Goal: Task Accomplishment & Management: Use online tool/utility

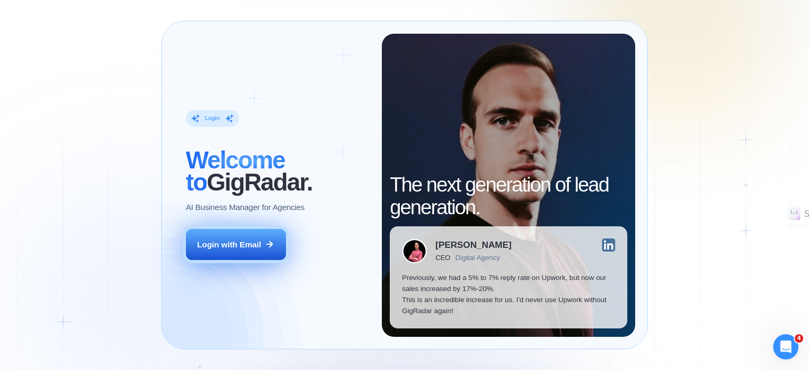
click at [240, 242] on div "Login with Email" at bounding box center [229, 244] width 64 height 11
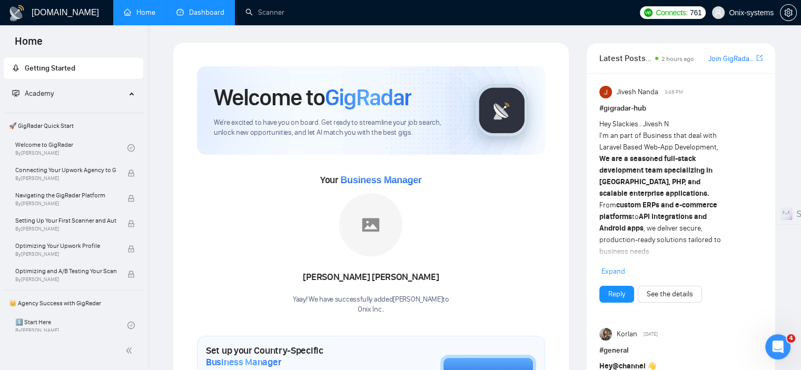
click at [204, 15] on link "Dashboard" at bounding box center [200, 12] width 48 height 9
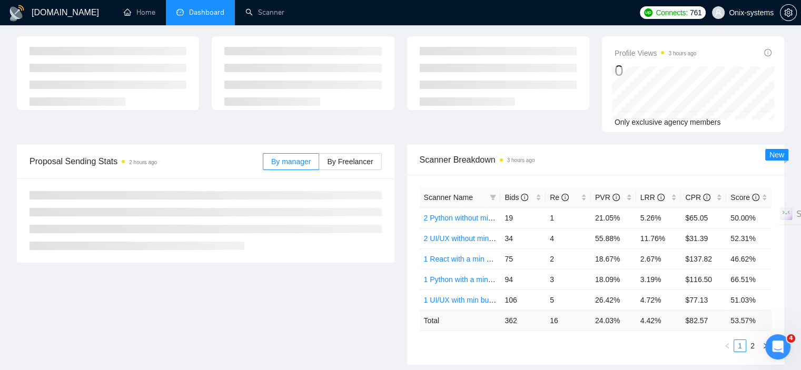
scroll to position [53, 0]
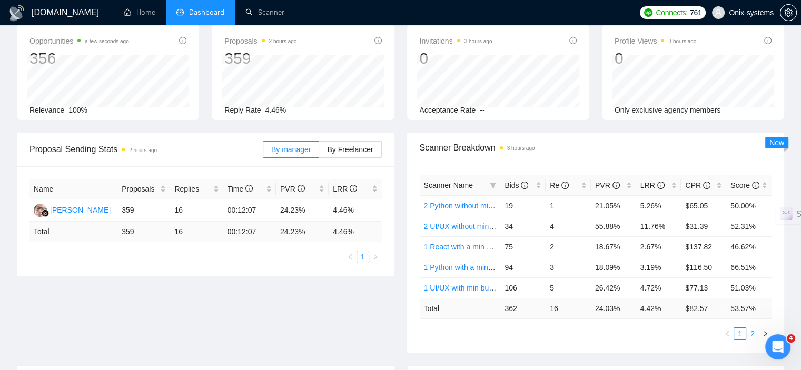
click at [753, 329] on link "2" at bounding box center [753, 334] width 12 height 12
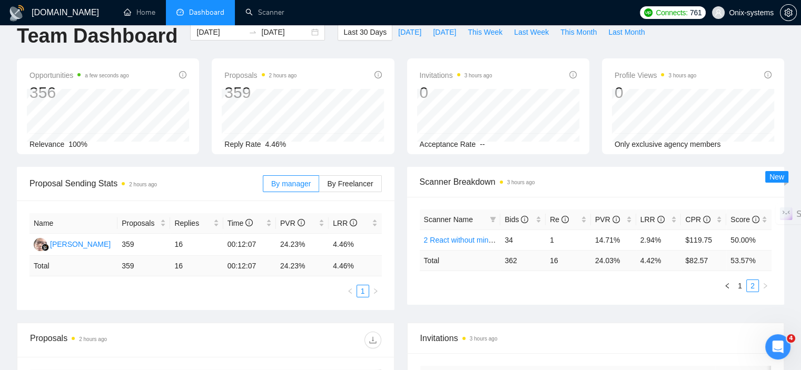
scroll to position [0, 0]
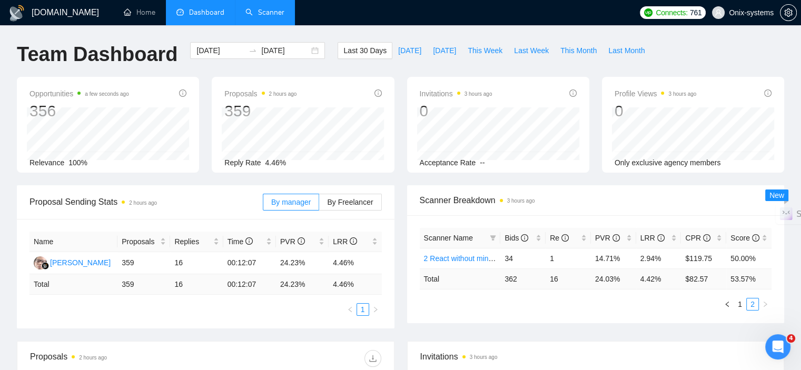
click at [275, 8] on link "Scanner" at bounding box center [264, 12] width 39 height 9
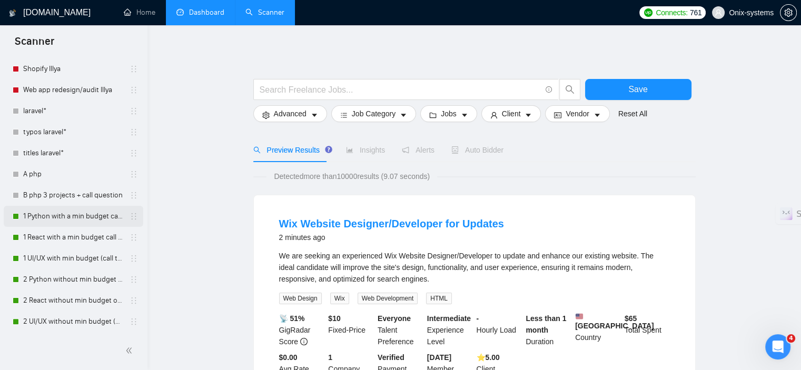
click at [74, 214] on link "1 Python with a min budget call to act" at bounding box center [73, 216] width 100 height 21
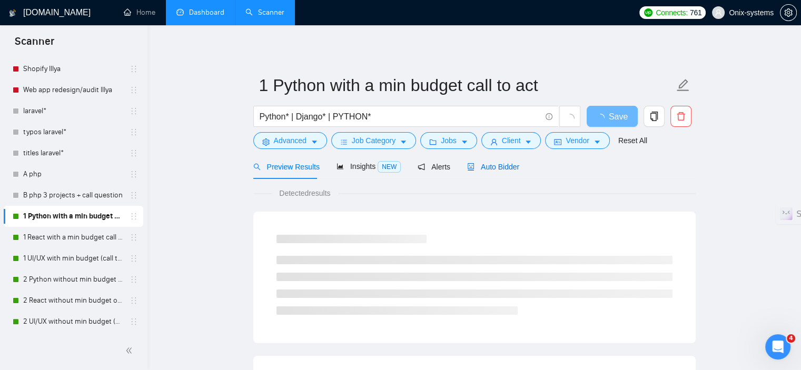
click at [485, 170] on span "Auto Bidder" at bounding box center [493, 167] width 52 height 8
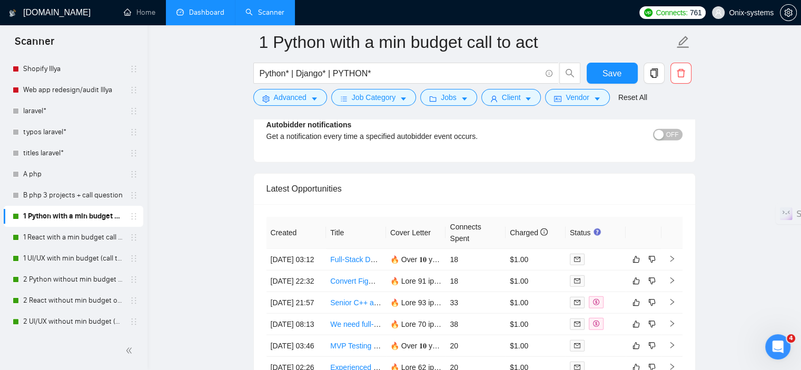
scroll to position [2738, 0]
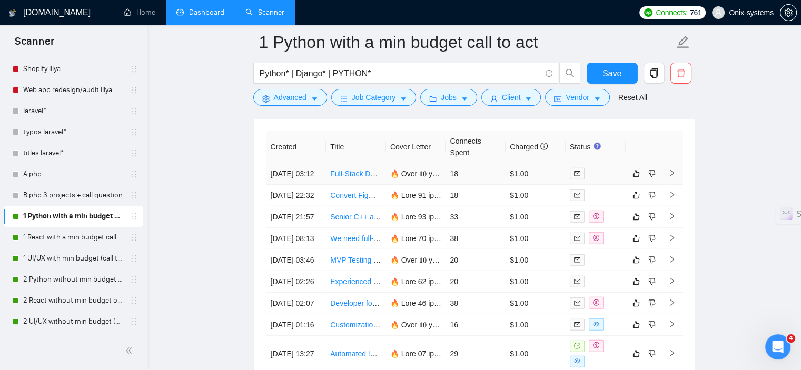
click at [668, 177] on icon "right" at bounding box center [671, 173] width 7 height 7
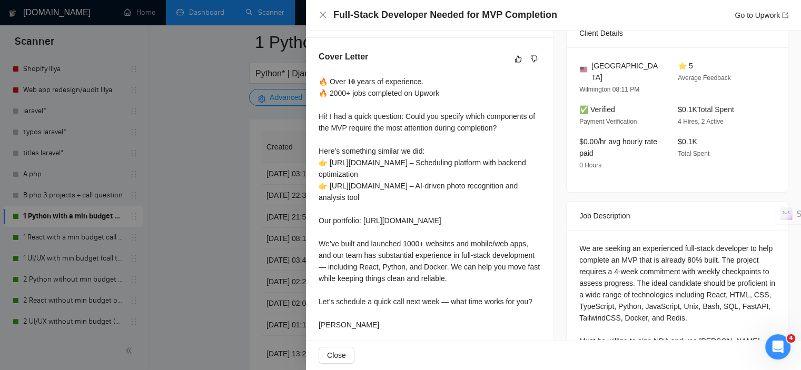
scroll to position [263, 0]
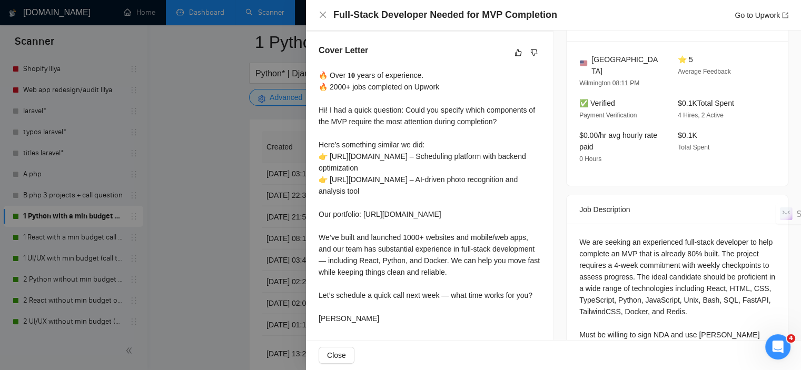
click at [224, 245] on div at bounding box center [400, 185] width 801 height 370
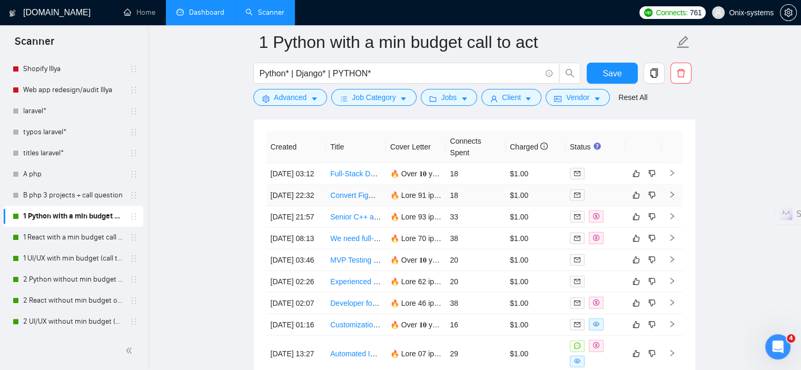
click at [671, 206] on td at bounding box center [671, 196] width 21 height 22
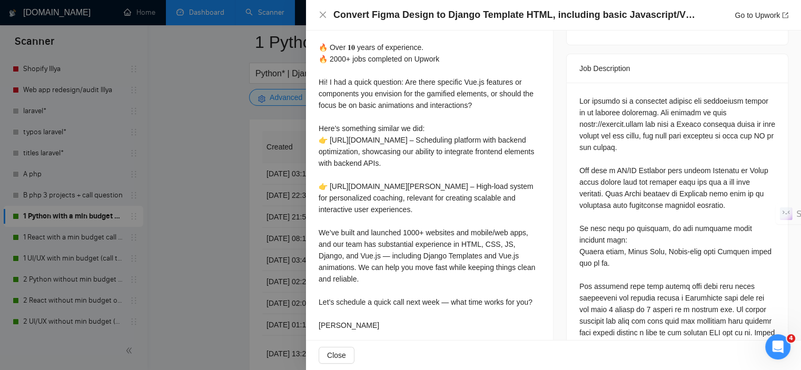
scroll to position [421, 0]
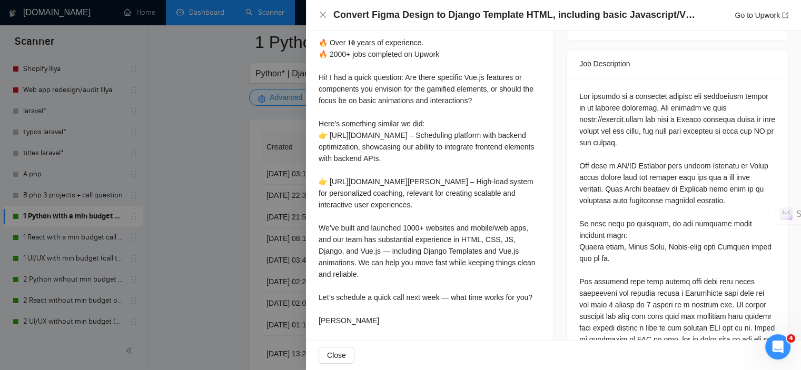
click at [206, 256] on div at bounding box center [400, 185] width 801 height 370
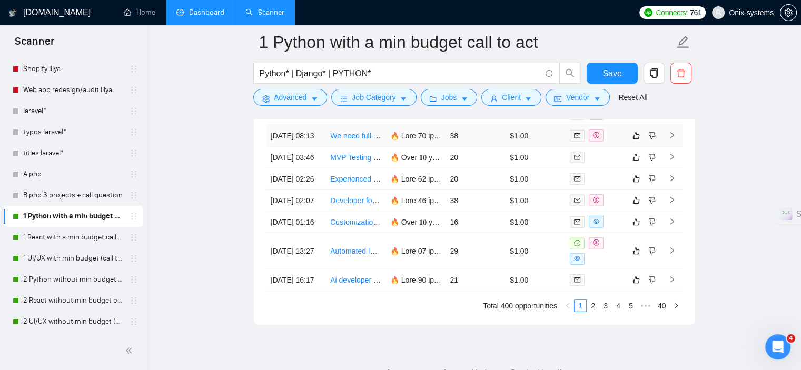
scroll to position [2843, 0]
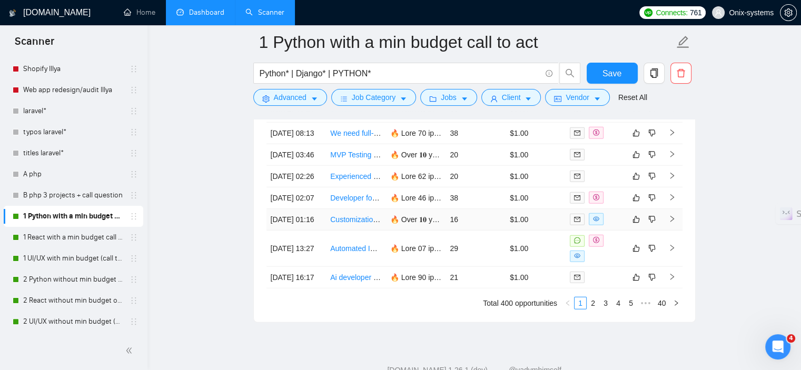
click at [662, 231] on td at bounding box center [671, 220] width 21 height 22
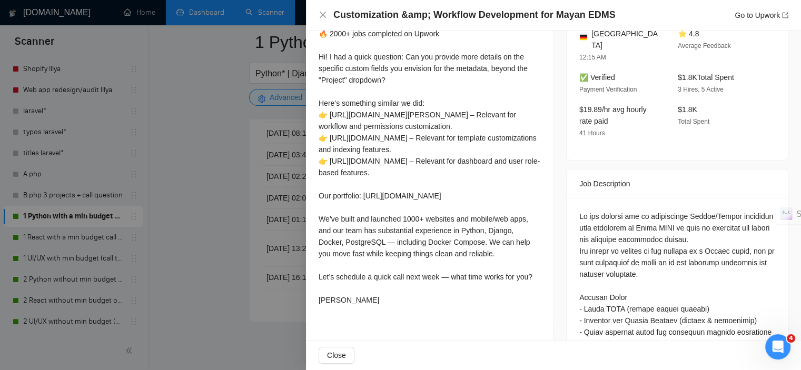
scroll to position [316, 0]
click at [246, 256] on div at bounding box center [400, 185] width 801 height 370
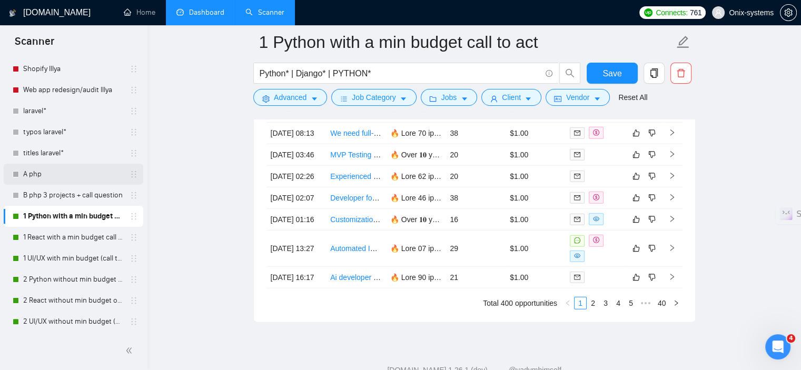
scroll to position [2896, 0]
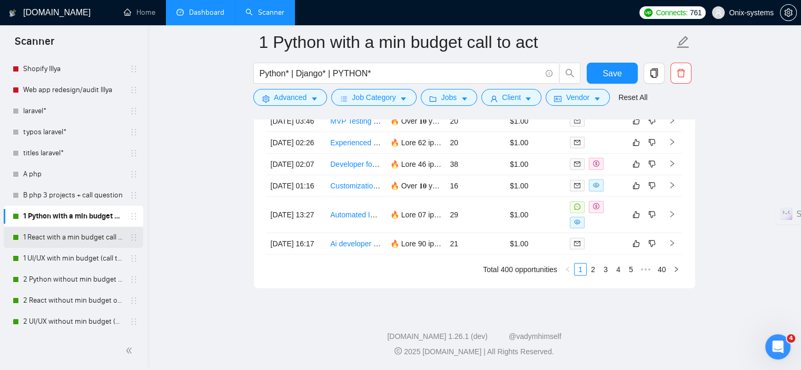
click at [55, 233] on link "1 React with a min budget call to act." at bounding box center [73, 237] width 100 height 21
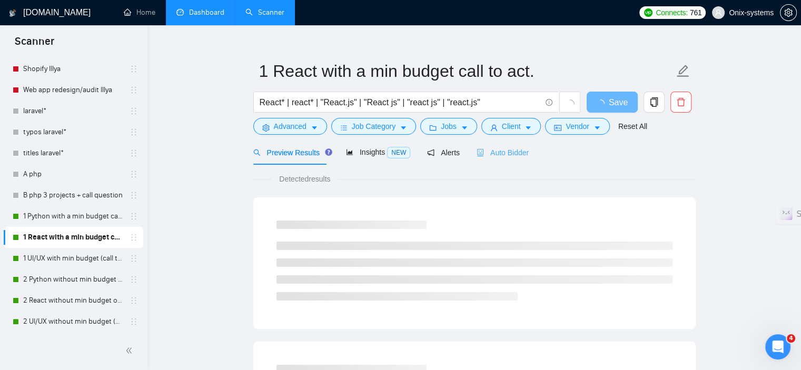
click at [513, 141] on div "Auto Bidder" at bounding box center [503, 152] width 52 height 25
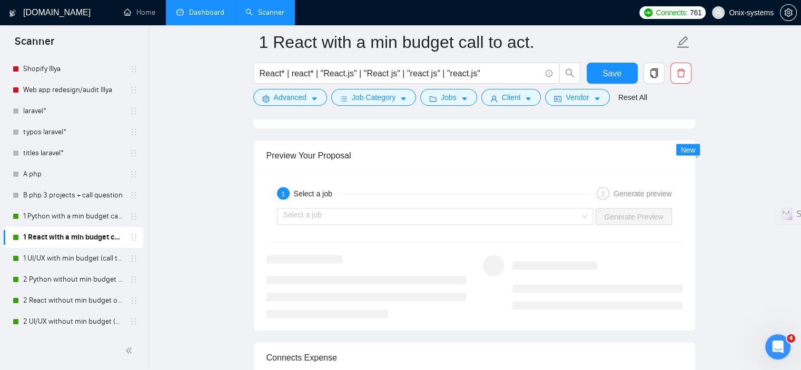
scroll to position [2120, 0]
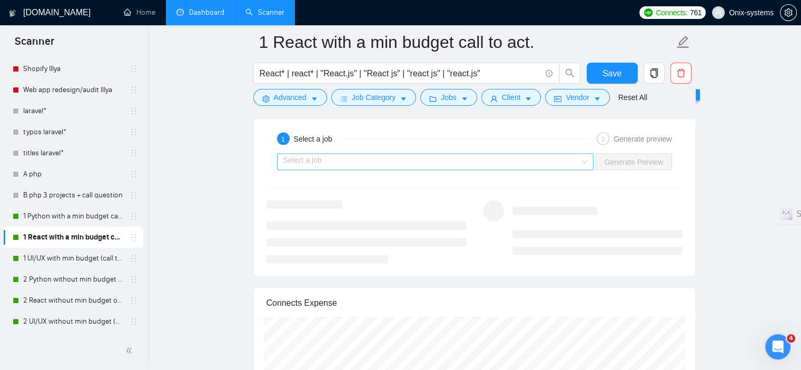
click at [390, 161] on input "search" at bounding box center [431, 162] width 297 height 16
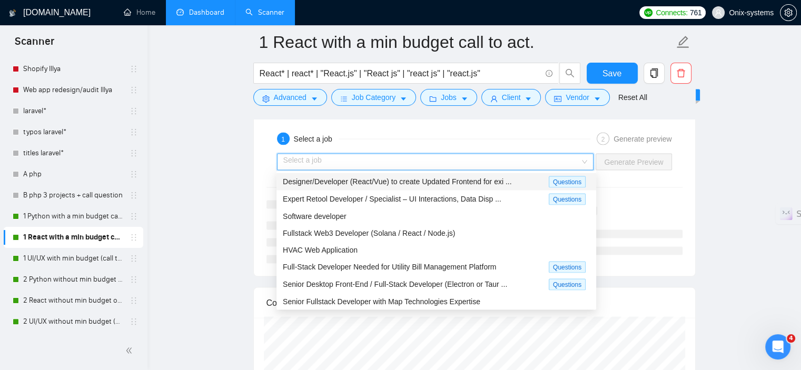
click at [384, 159] on input "search" at bounding box center [431, 162] width 297 height 16
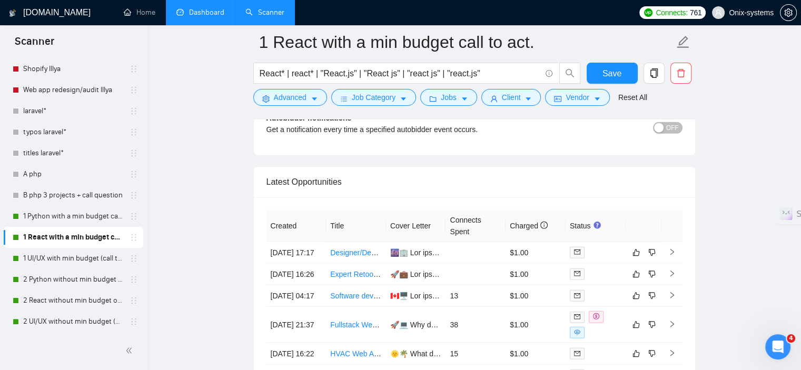
scroll to position [2700, 0]
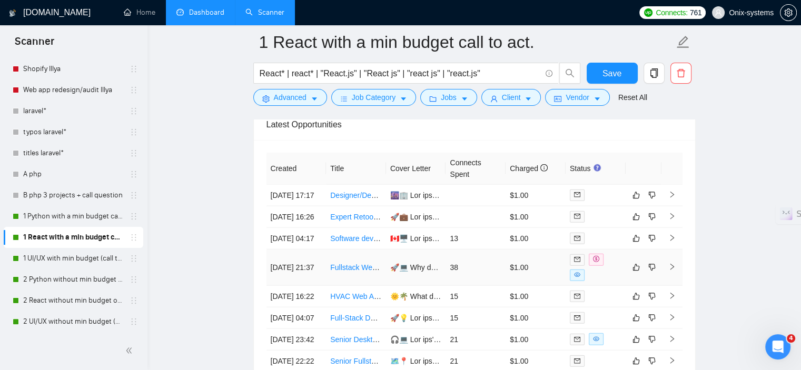
click at [677, 286] on td at bounding box center [671, 268] width 21 height 36
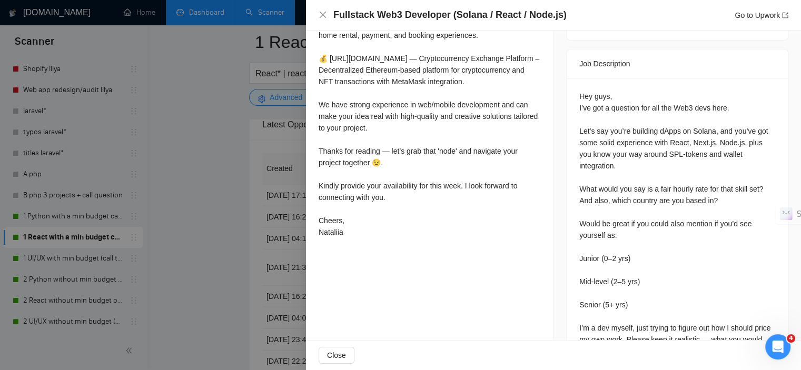
scroll to position [474, 0]
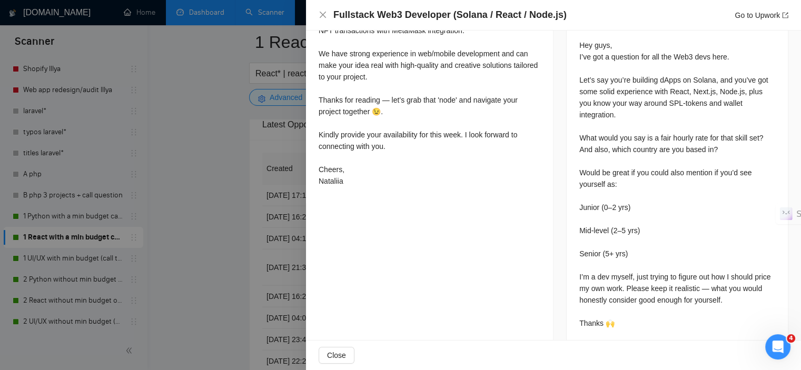
drag, startPoint x: 200, startPoint y: 248, endPoint x: 436, endPoint y: 245, distance: 235.9
click at [200, 248] on div at bounding box center [400, 185] width 801 height 370
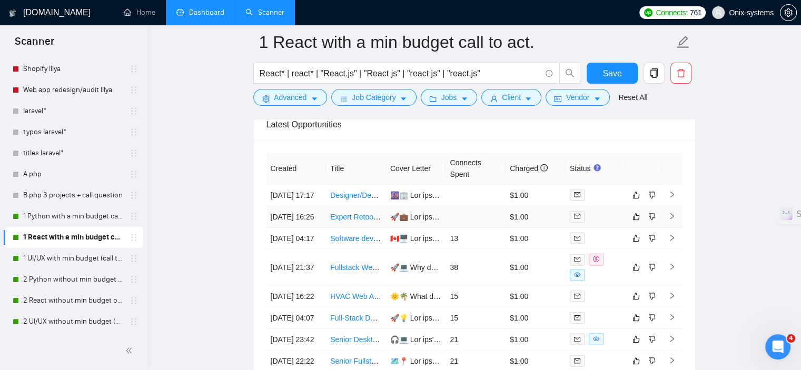
click at [678, 228] on td at bounding box center [671, 217] width 21 height 22
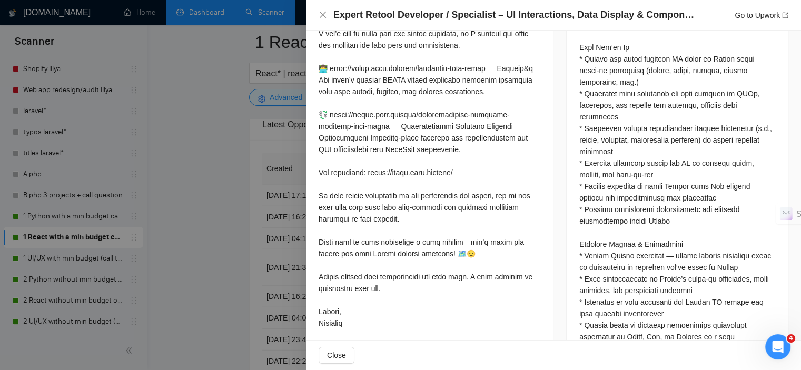
scroll to position [632, 0]
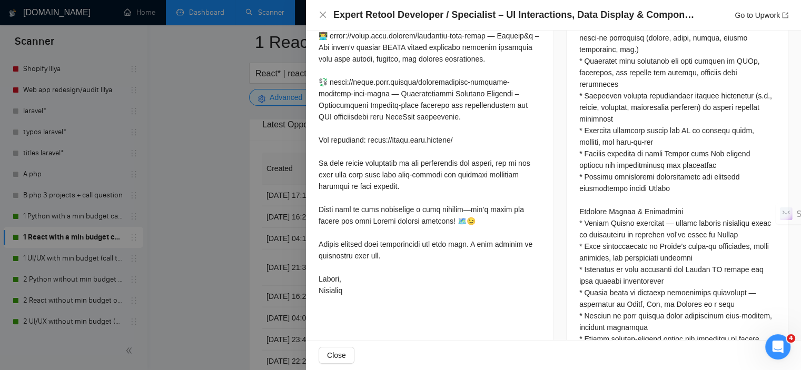
click at [244, 231] on div at bounding box center [400, 185] width 801 height 370
